Goal: Manage account settings

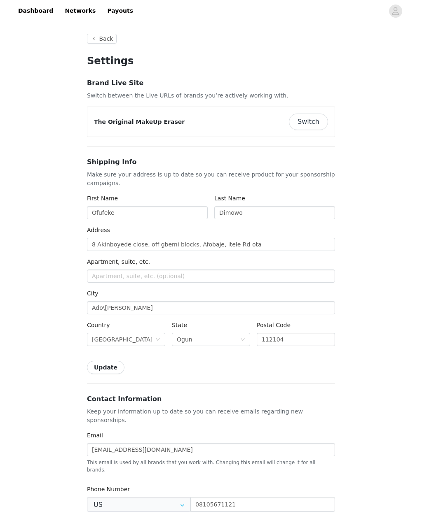
type input "+1 ([GEOGRAPHIC_DATA])"
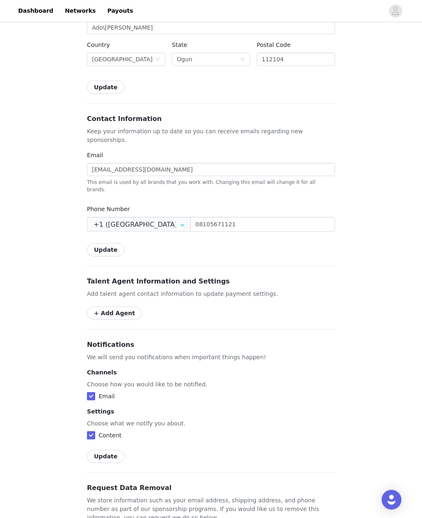
scroll to position [289, 0]
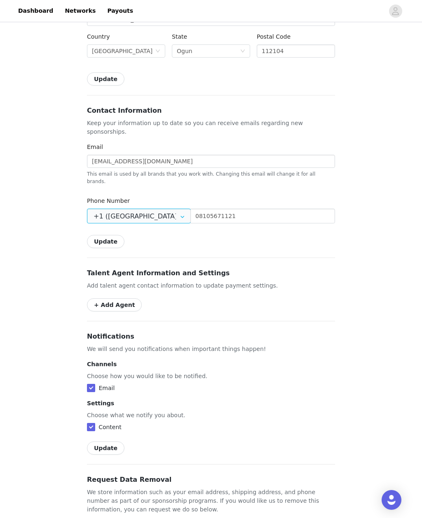
click at [173, 209] on input "+1 (United States)" at bounding box center [139, 216] width 104 height 15
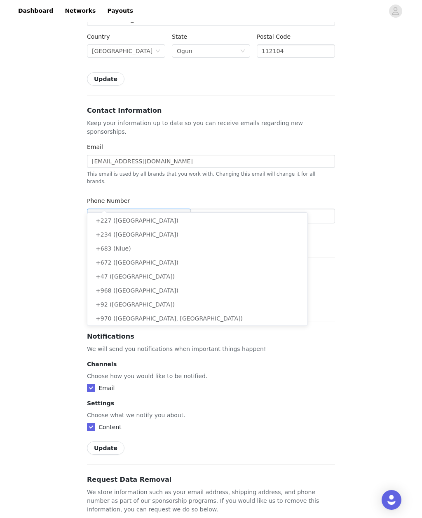
scroll to position [2189, 0]
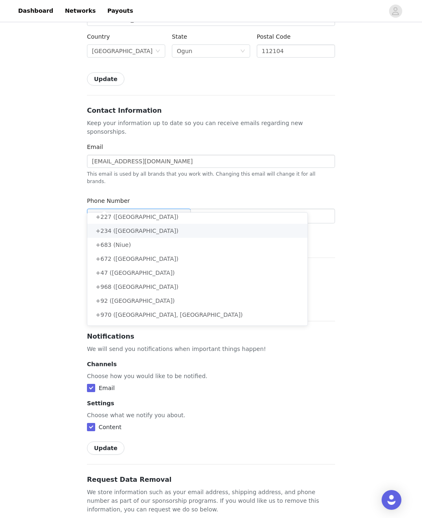
click at [202, 231] on li "+234 (Nigeria)" at bounding box center [197, 231] width 220 height 14
type input "+234 (Nigeria)"
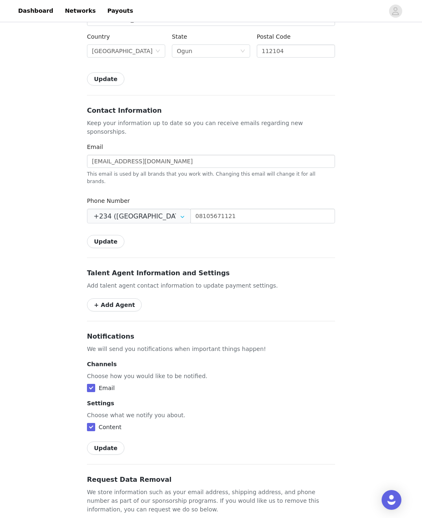
click at [111, 235] on button "Update" at bounding box center [105, 241] width 37 height 13
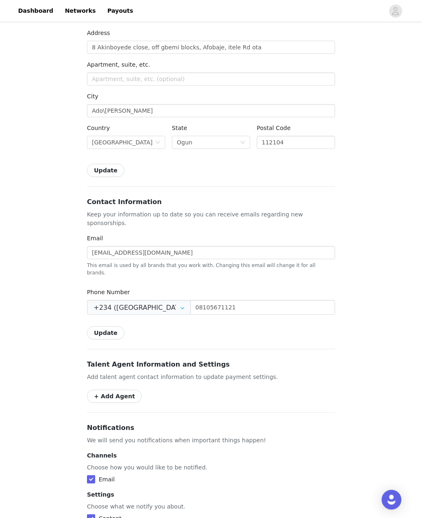
scroll to position [300, 0]
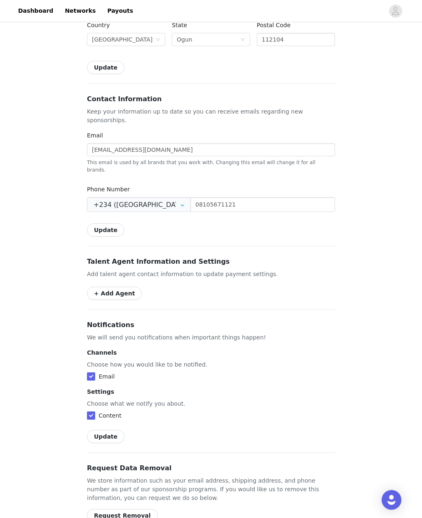
click at [394, 505] on img "Open Intercom Messenger" at bounding box center [391, 500] width 10 height 10
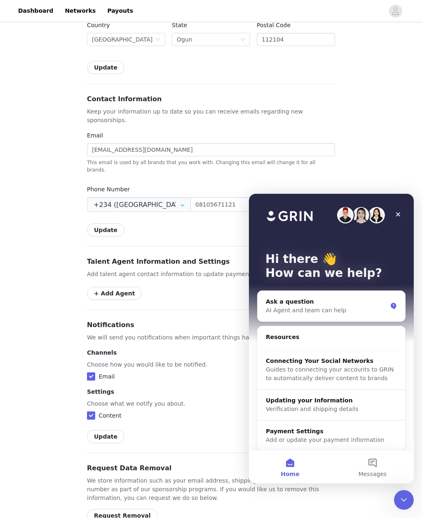
scroll to position [0, 0]
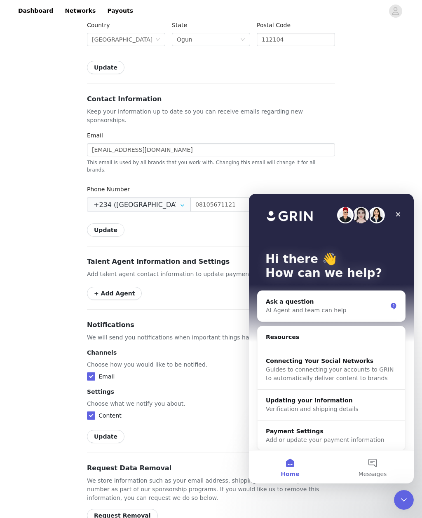
click at [401, 174] on div "Back Settings Brand Live Site Switch between the Live URLs of brands you’re act…" at bounding box center [211, 142] width 422 height 837
click at [400, 213] on icon "Close" at bounding box center [397, 214] width 7 height 7
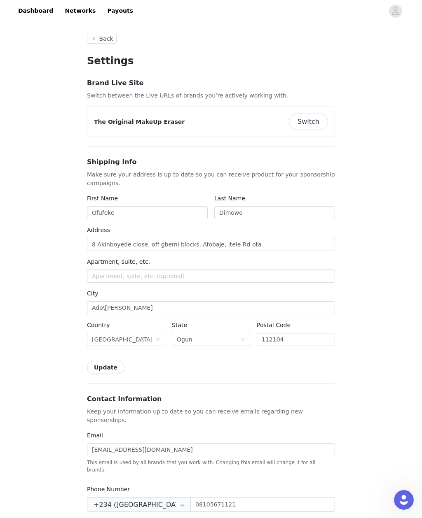
click at [35, 9] on link "Dashboard" at bounding box center [35, 11] width 45 height 19
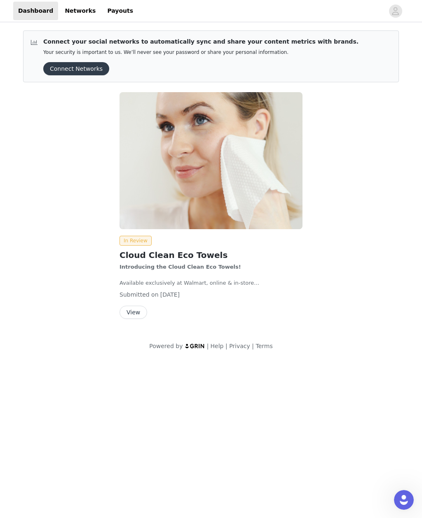
click at [74, 17] on link "Networks" at bounding box center [80, 11] width 41 height 19
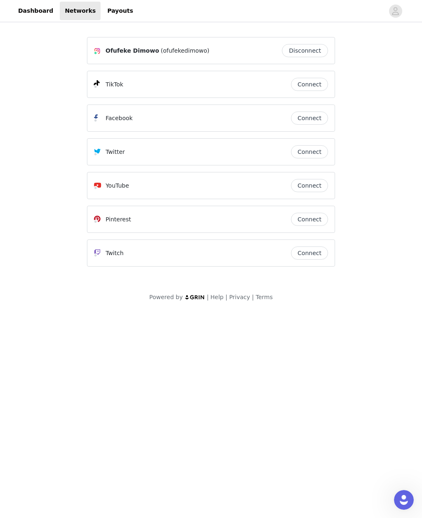
click at [309, 86] on button "Connect" at bounding box center [309, 84] width 37 height 13
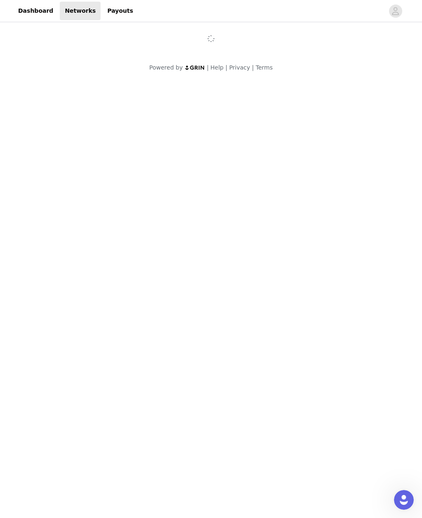
click at [31, 7] on link "Dashboard" at bounding box center [35, 11] width 45 height 19
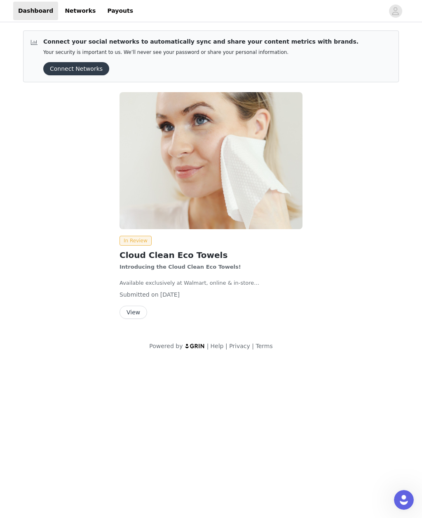
click at [136, 317] on button "View" at bounding box center [133, 312] width 28 height 13
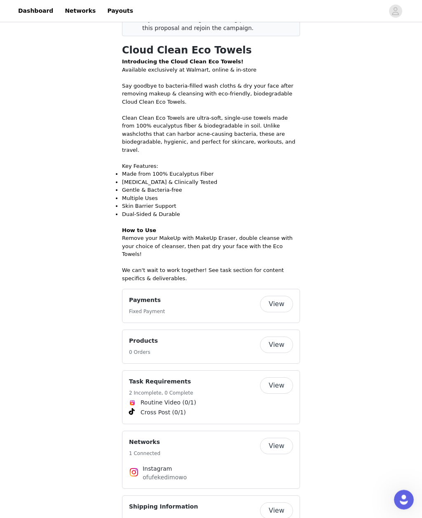
scroll to position [254, 0]
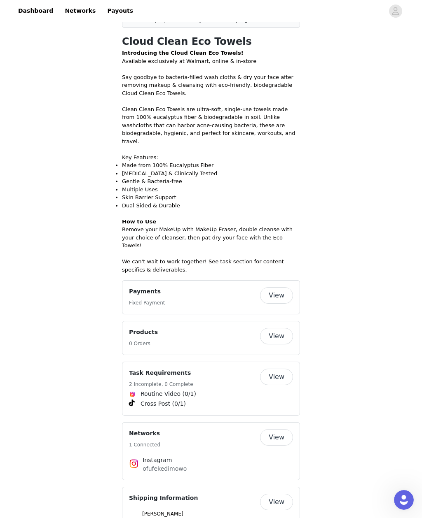
click at [279, 429] on button "View" at bounding box center [276, 437] width 33 height 16
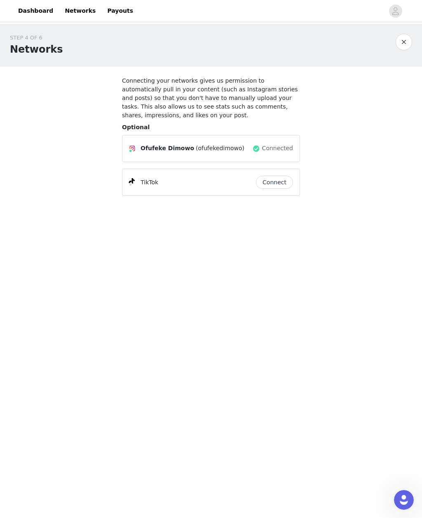
click at [404, 45] on button "button" at bounding box center [403, 42] width 16 height 16
